Goal: Information Seeking & Learning: Learn about a topic

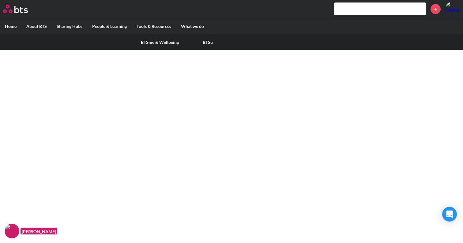
click at [116, 27] on label "People & Learning" at bounding box center [109, 26] width 44 height 16
click at [0, 0] on input "People & Learning" at bounding box center [0, 0] width 0 height 0
click at [201, 40] on link "MOW Sharing Hub" at bounding box center [207, 42] width 48 height 16
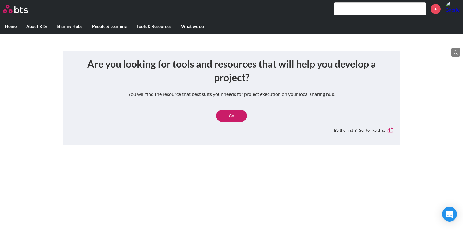
click at [232, 119] on link "Go" at bounding box center [231, 116] width 31 height 12
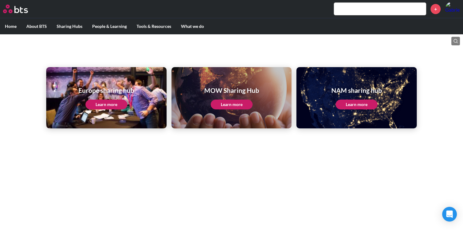
click at [224, 104] on link "Learn more" at bounding box center [232, 105] width 42 height 10
